Goal: Ask a question

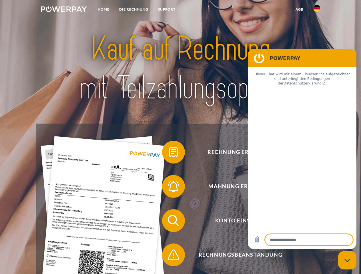
click at [64, 10] on img at bounding box center [64, 9] width 46 height 6
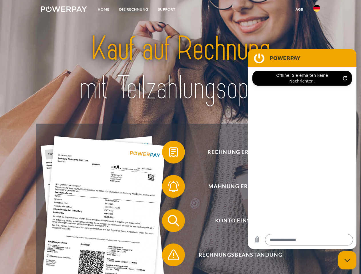
click at [317, 10] on img at bounding box center [316, 8] width 7 height 7
click at [299, 9] on link "agb" at bounding box center [300, 9] width 18 height 10
click at [169, 154] on span at bounding box center [165, 152] width 29 height 29
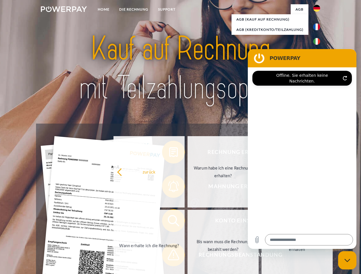
click at [169, 188] on div "Rechnung erhalten? Mahnung erhalten? Konto einsehen" at bounding box center [180, 238] width 289 height 229
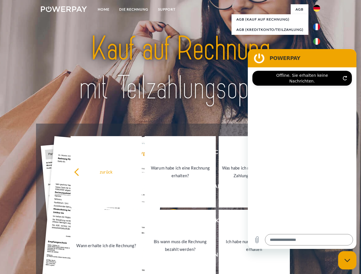
click at [169, 222] on link "Bis wann muss die Rechnung bezahlt werden?" at bounding box center [180, 245] width 71 height 71
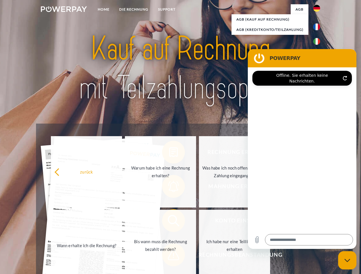
click at [169, 256] on span at bounding box center [165, 255] width 29 height 29
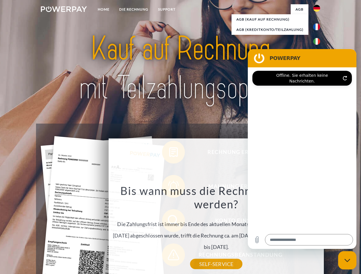
click at [347, 261] on icon "Messaging-Fenster schließen" at bounding box center [348, 261] width 6 height 4
type textarea "*"
